Goal: Use online tool/utility: Utilize a website feature to perform a specific function

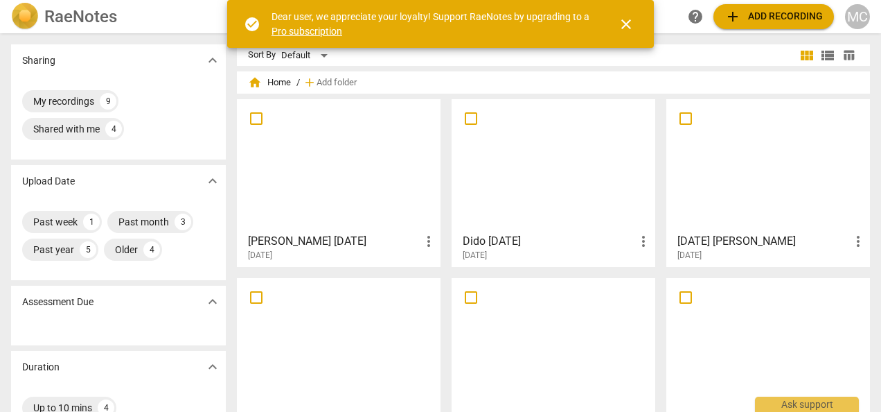
click at [739, 17] on span "add" at bounding box center [733, 16] width 17 height 17
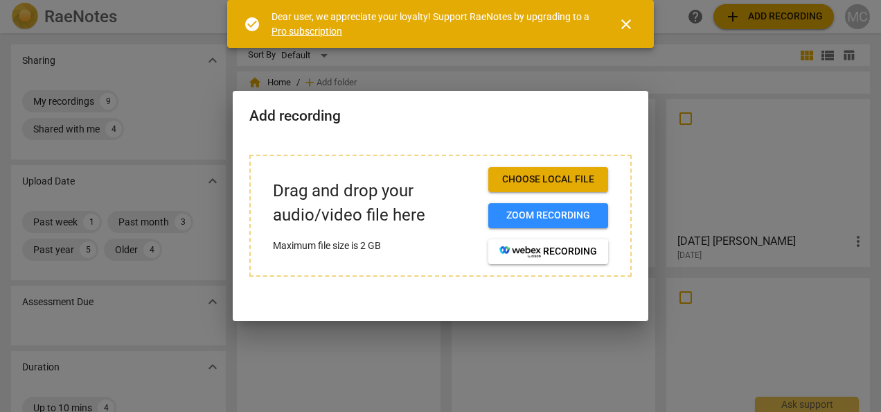
click at [539, 184] on span "Choose local file" at bounding box center [549, 180] width 98 height 14
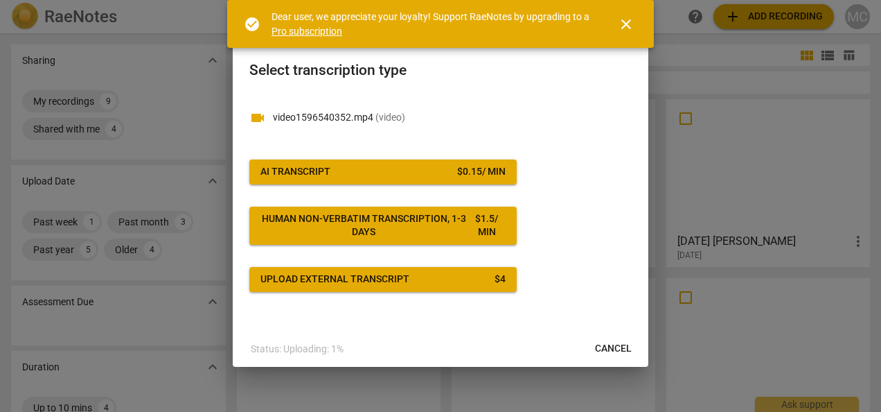
click at [297, 175] on div "AI Transcript" at bounding box center [296, 172] width 70 height 14
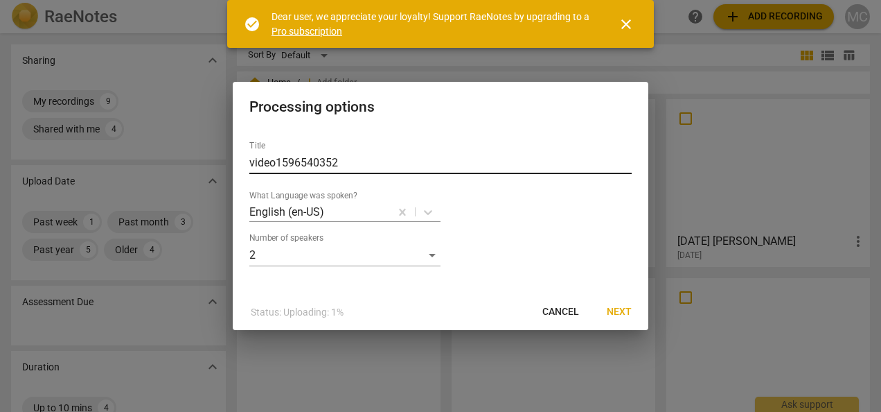
click at [335, 169] on input "video1596540352" at bounding box center [440, 163] width 383 height 22
type input "v"
click at [335, 169] on input "text" at bounding box center [440, 163] width 383 height 22
type input "[DATE] [PERSON_NAME]"
click at [613, 312] on span "Next" at bounding box center [619, 312] width 25 height 14
